Goal: Browse casually: Explore the website without a specific task or goal

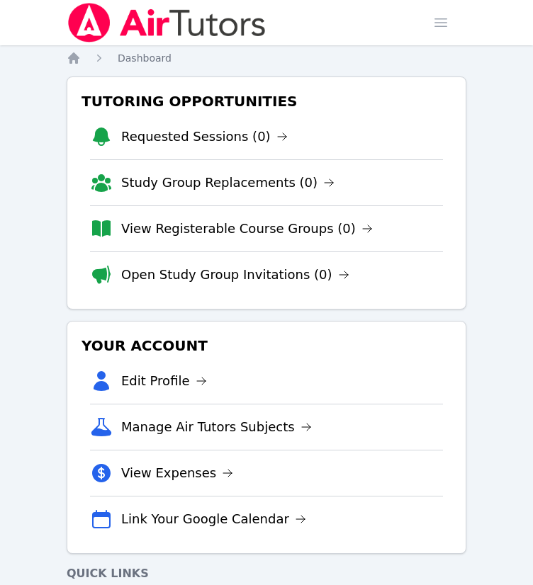
scroll to position [119, 0]
